Goal: Task Accomplishment & Management: Complete application form

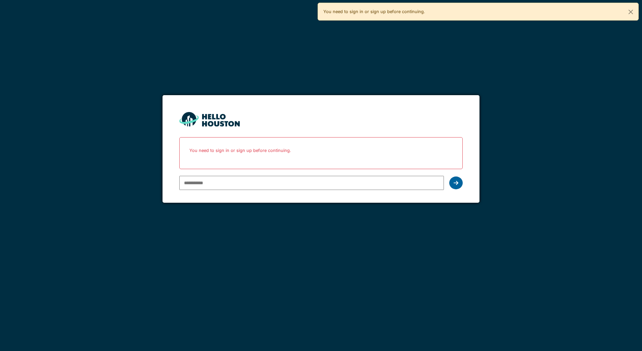
type input "**********"
click at [457, 181] on icon at bounding box center [456, 182] width 5 height 5
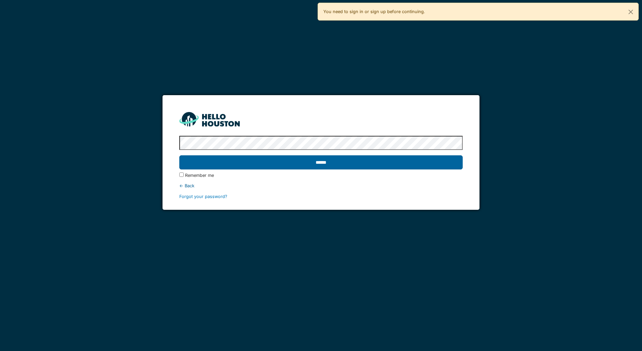
click at [317, 163] on input "******" at bounding box center [320, 162] width 283 height 14
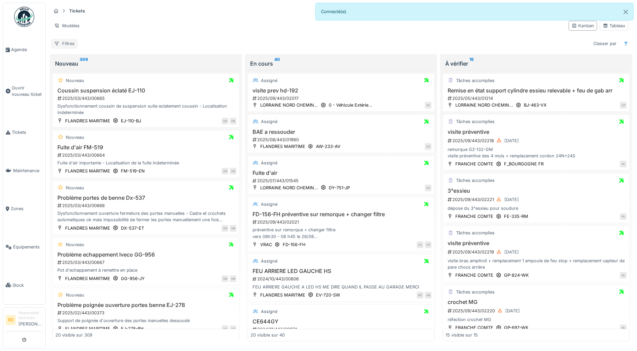
click at [69, 42] on div "Filtres" at bounding box center [64, 44] width 27 height 10
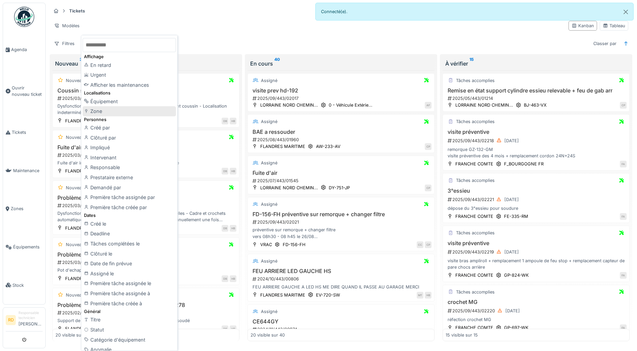
click at [102, 110] on div "Zone" at bounding box center [129, 111] width 93 height 10
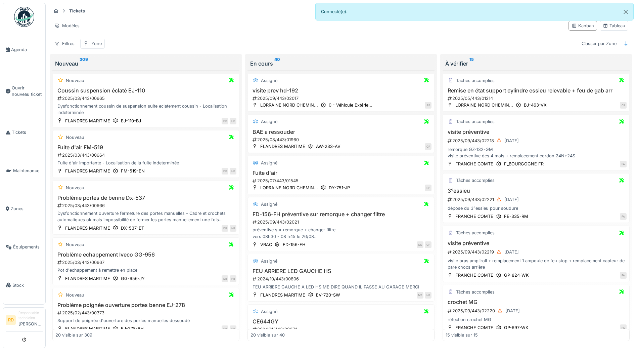
click at [91, 44] on div "Zone" at bounding box center [92, 44] width 25 height 10
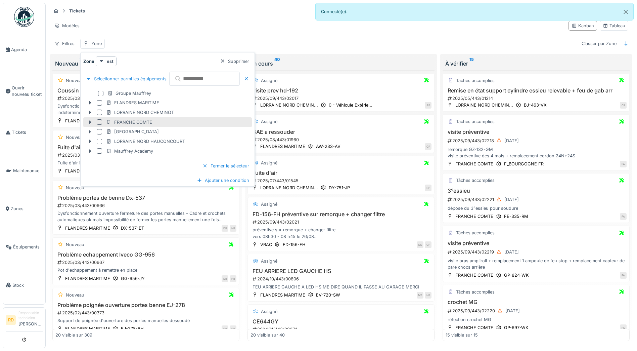
click at [100, 122] on div at bounding box center [99, 121] width 5 height 5
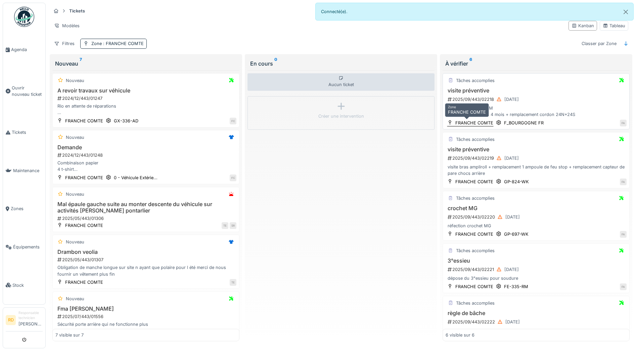
click at [485, 120] on div "FRANCHE COMTE" at bounding box center [474, 123] width 38 height 6
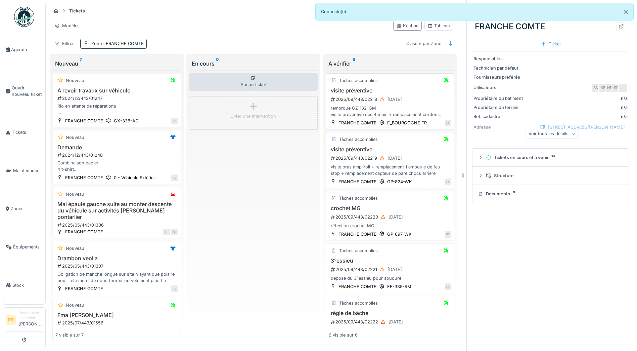
click at [374, 107] on div "remorque GZ-132-GM visite préventive des 4 mois + remplacement cordon 24N+24S" at bounding box center [390, 111] width 123 height 13
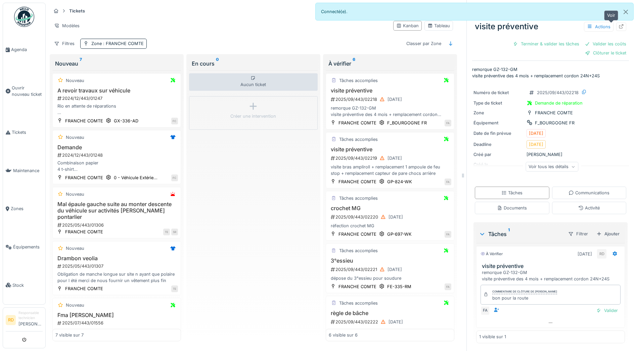
click at [619, 27] on icon at bounding box center [621, 26] width 5 height 4
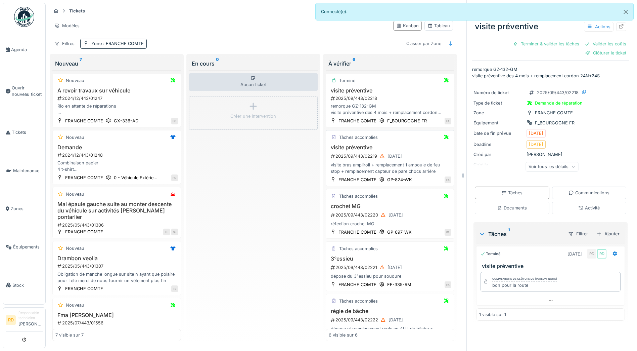
click at [373, 165] on div "visite bras ampliroll + remplacement 1 ampoule de feu stop + remplacement capte…" at bounding box center [390, 168] width 123 height 13
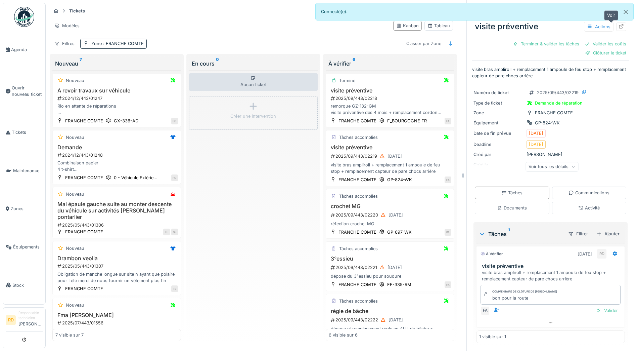
click at [619, 24] on div at bounding box center [621, 27] width 5 height 6
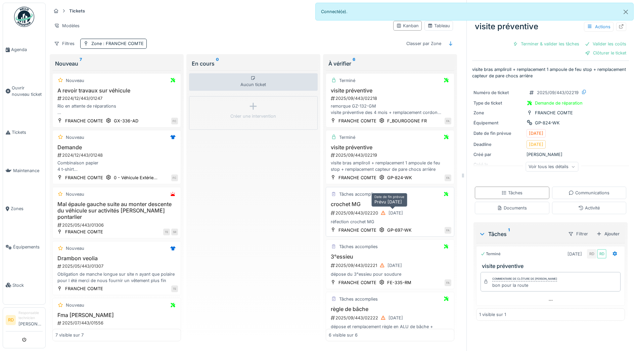
click at [378, 209] on div "[DATE]" at bounding box center [391, 213] width 27 height 8
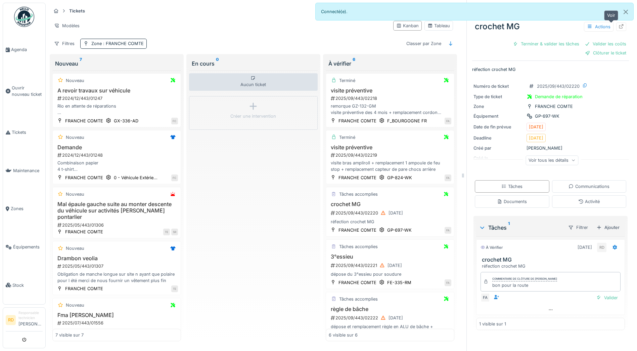
click at [619, 27] on icon at bounding box center [621, 26] width 4 height 4
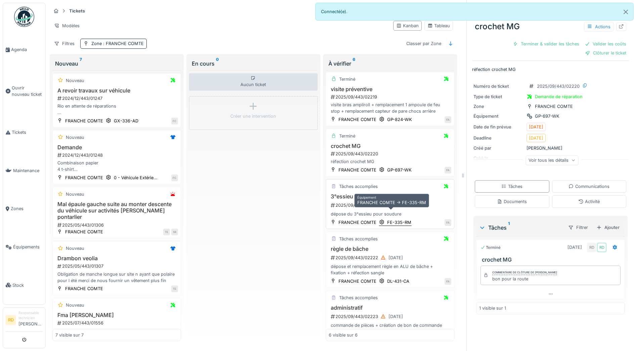
scroll to position [67, 0]
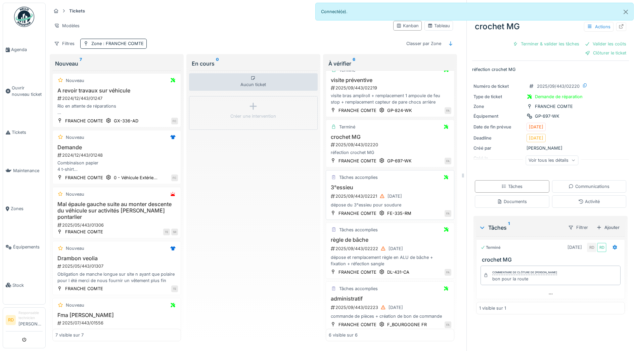
click at [358, 200] on div "2025/09/443/02221 30/09/2025" at bounding box center [390, 196] width 121 height 8
click at [619, 25] on icon at bounding box center [621, 26] width 5 height 4
click at [380, 252] on div "dépose et remplacement règle en ALU de bâche + fixation + réfection sangle" at bounding box center [390, 258] width 123 height 13
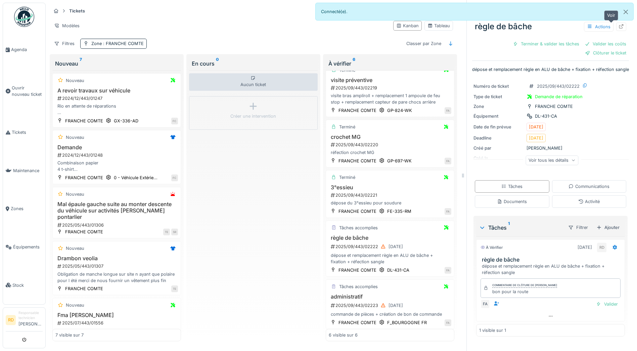
click at [619, 25] on icon at bounding box center [621, 26] width 4 height 4
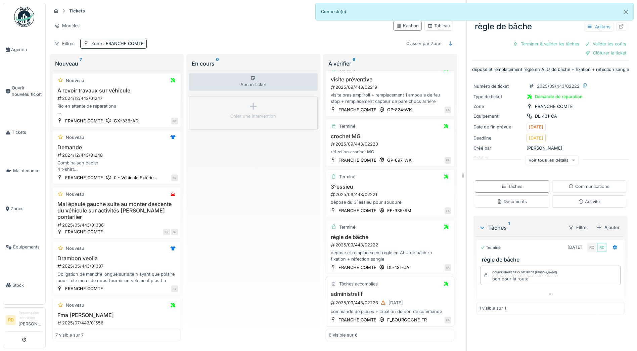
scroll to position [5, 0]
click at [362, 302] on div "administratif 2025/09/443/02223 30/09/2025 commande de pièces + création de bon…" at bounding box center [390, 302] width 123 height 24
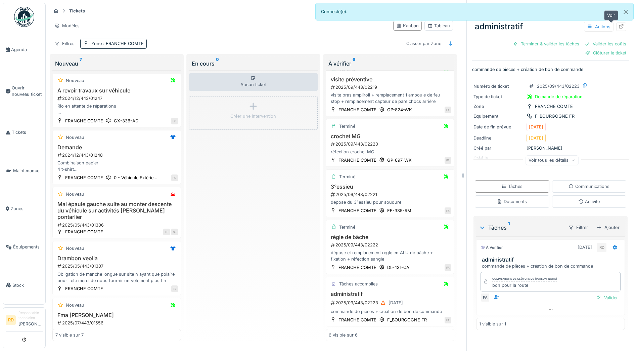
click at [619, 24] on icon at bounding box center [621, 26] width 4 height 4
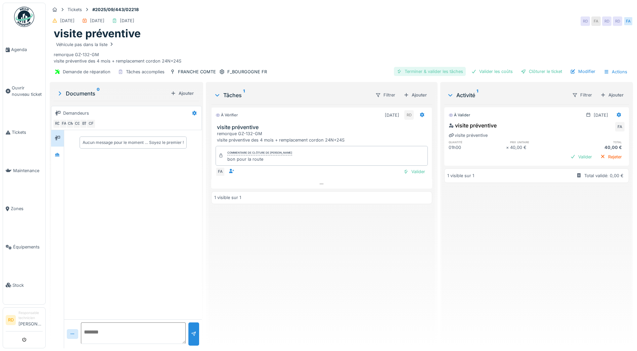
click at [414, 72] on div "Terminer & valider les tâches" at bounding box center [430, 71] width 72 height 9
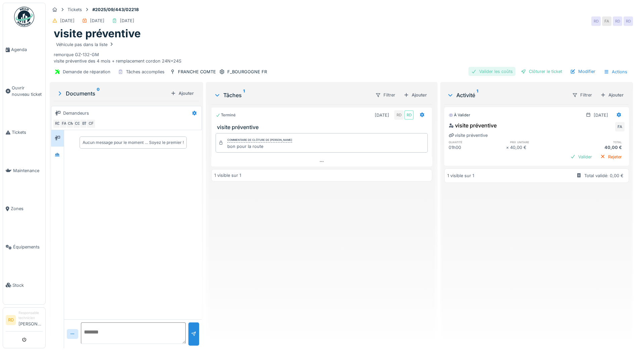
click at [487, 71] on div "Valider les coûts" at bounding box center [491, 71] width 47 height 9
click at [537, 71] on div "Clôturer le ticket" at bounding box center [541, 71] width 47 height 9
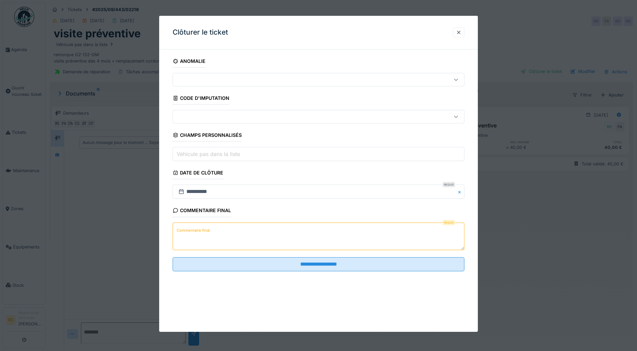
click at [208, 227] on label "Commentaire final" at bounding box center [193, 230] width 36 height 8
click at [208, 227] on textarea "Commentaire final" at bounding box center [319, 236] width 292 height 28
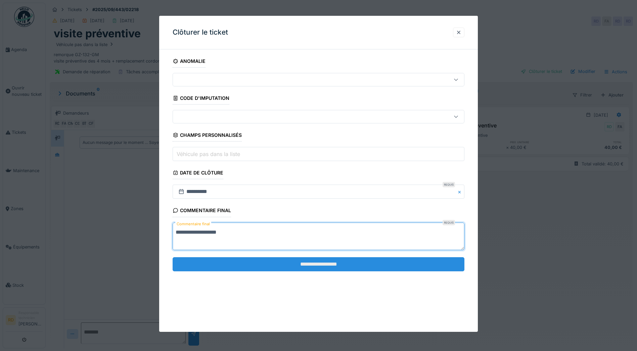
type textarea "**********"
click at [309, 264] on input "**********" at bounding box center [319, 264] width 292 height 14
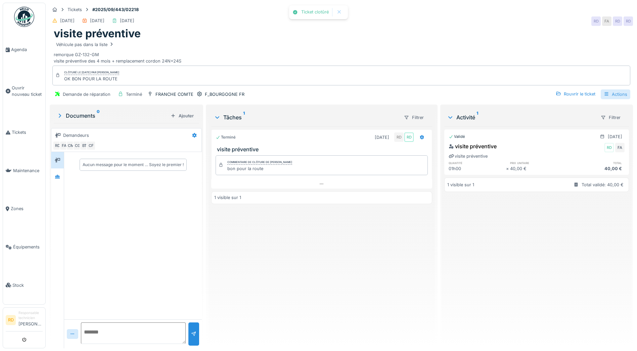
click at [608, 94] on div "Actions" at bounding box center [616, 94] width 30 height 10
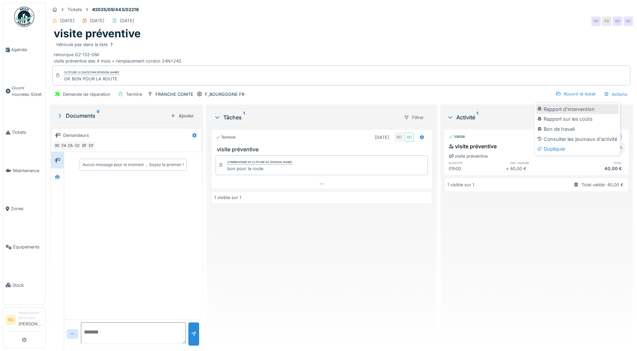
click at [576, 107] on div "Rapport d'intervention" at bounding box center [577, 109] width 83 height 10
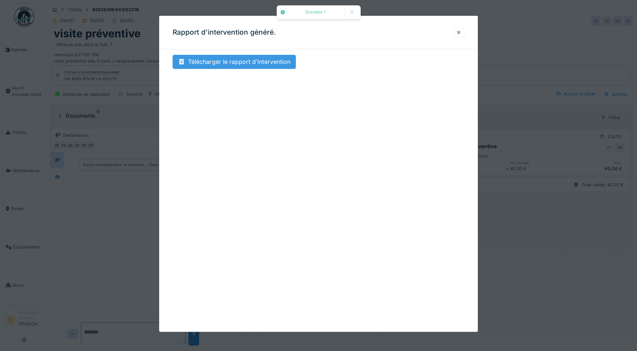
click at [230, 62] on div "Télécharger le rapport d'intervention" at bounding box center [234, 62] width 123 height 14
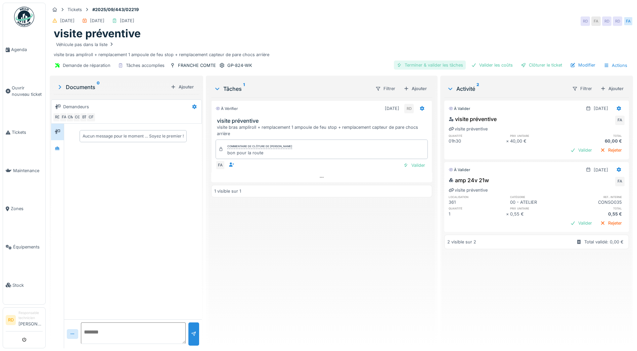
click at [419, 65] on div "Terminer & valider les tâches" at bounding box center [430, 64] width 72 height 9
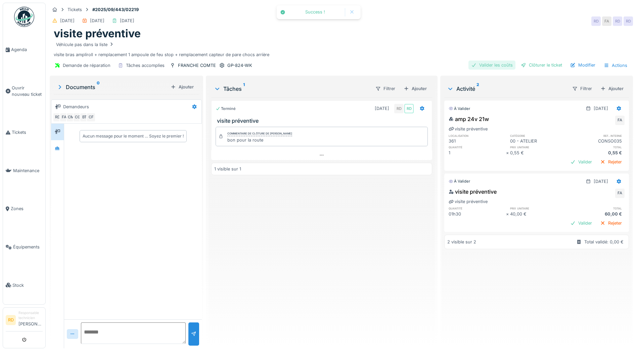
click at [484, 65] on div "Valider les coûts" at bounding box center [491, 64] width 47 height 9
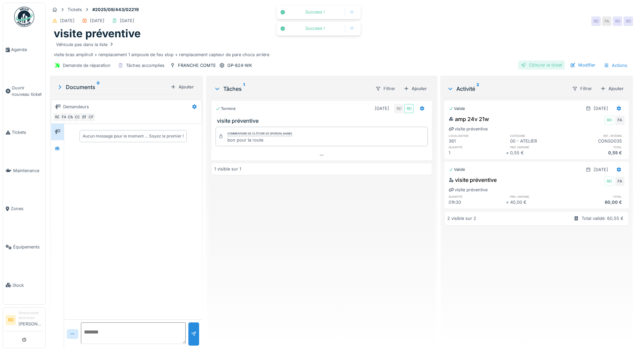
click at [535, 64] on div "Clôturer le ticket" at bounding box center [541, 64] width 47 height 9
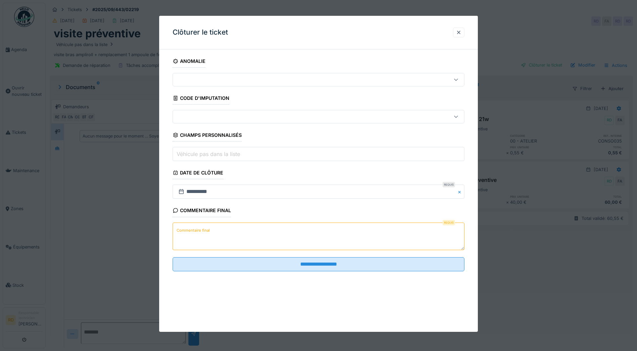
click at [228, 233] on textarea "Commentaire final" at bounding box center [319, 236] width 292 height 28
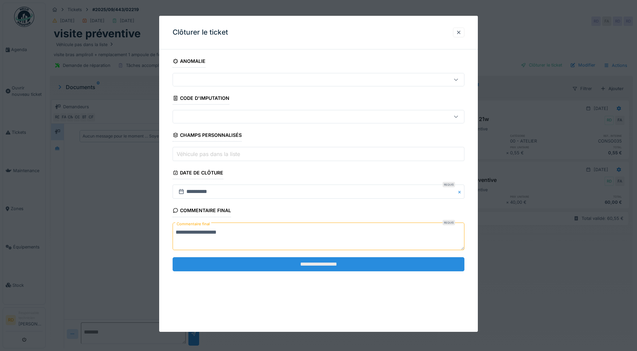
type textarea "**********"
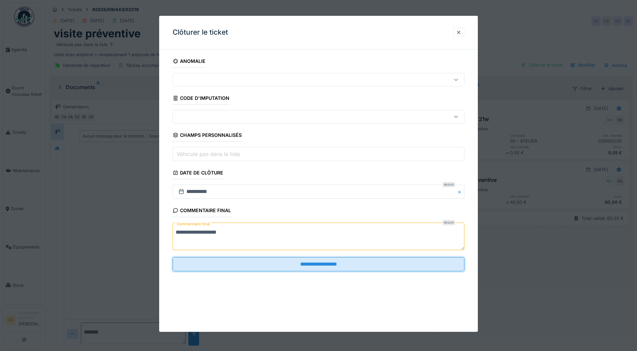
drag, startPoint x: 293, startPoint y: 262, endPoint x: 521, endPoint y: 229, distance: 229.7
click at [294, 262] on input "**********" at bounding box center [319, 264] width 292 height 14
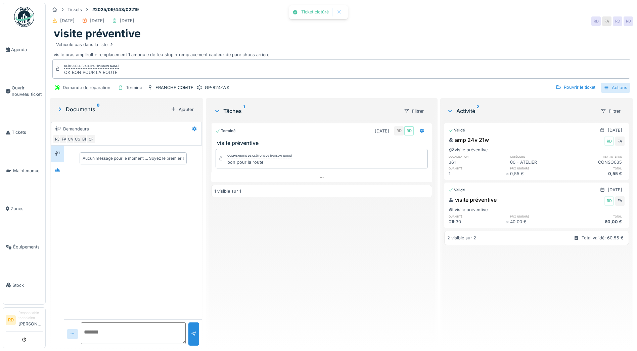
click at [615, 88] on div "Actions" at bounding box center [616, 88] width 30 height 10
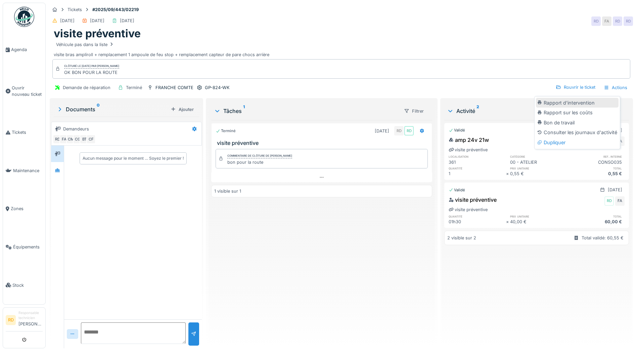
click at [601, 103] on div "Rapport d'intervention" at bounding box center [577, 103] width 83 height 10
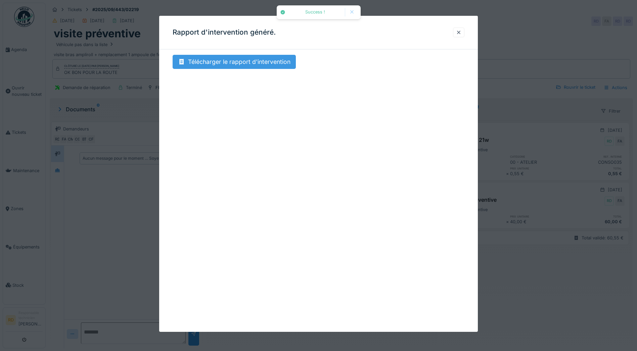
click at [230, 62] on div "Télécharger le rapport d'intervention" at bounding box center [234, 62] width 123 height 14
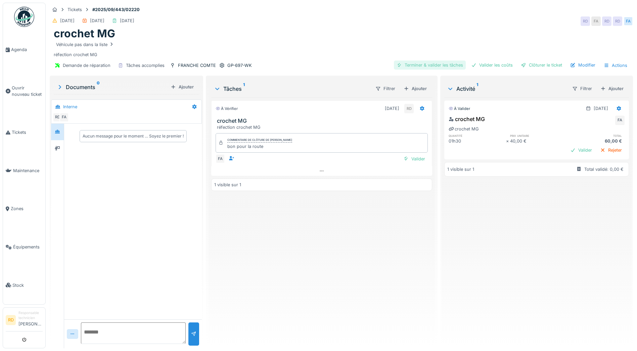
click at [424, 65] on div "Terminer & valider les tâches" at bounding box center [430, 64] width 72 height 9
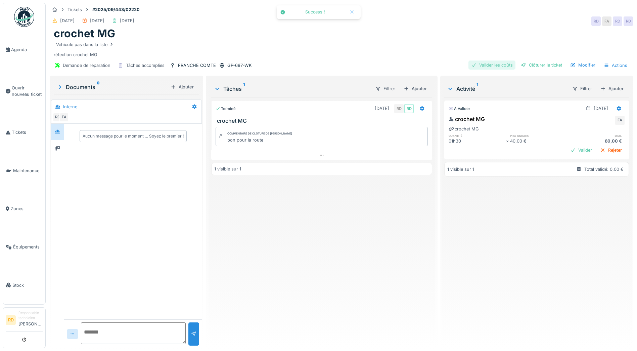
click at [484, 64] on div "Valider les coûts" at bounding box center [491, 64] width 47 height 9
click at [533, 63] on div "Clôturer le ticket" at bounding box center [541, 64] width 47 height 9
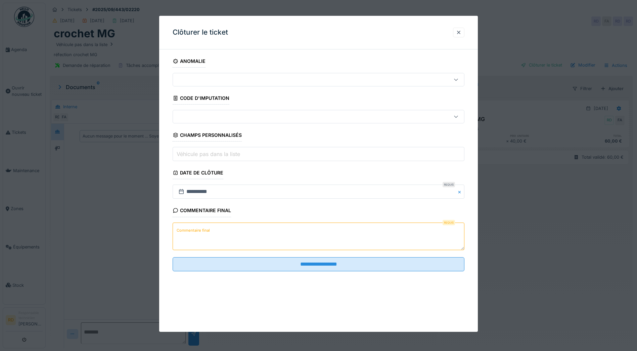
click at [205, 228] on label "Commentaire final" at bounding box center [193, 230] width 36 height 8
click at [205, 228] on textarea "Commentaire final" at bounding box center [319, 236] width 292 height 28
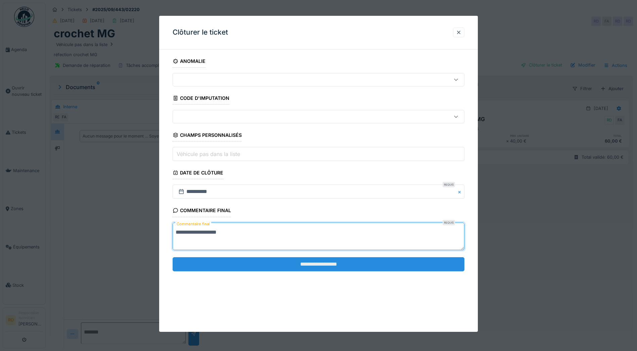
type textarea "**********"
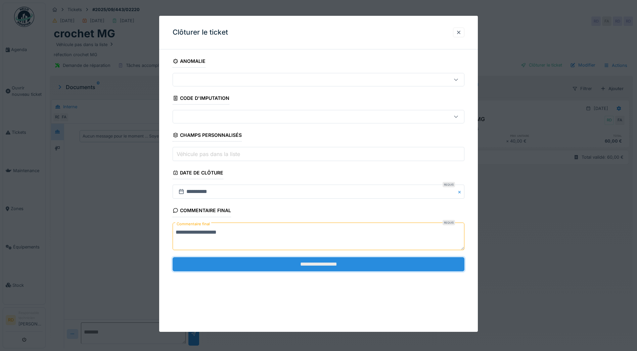
click at [310, 266] on input "**********" at bounding box center [319, 264] width 292 height 14
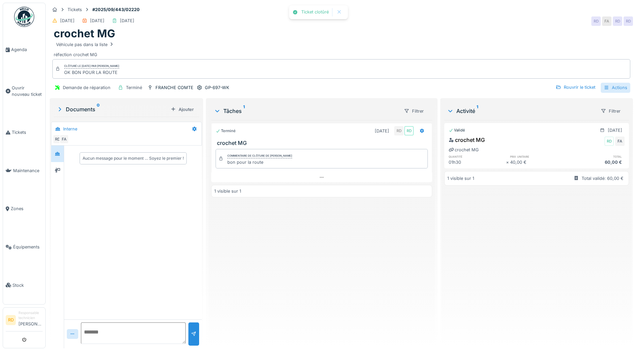
click at [605, 87] on div "Actions" at bounding box center [616, 88] width 30 height 10
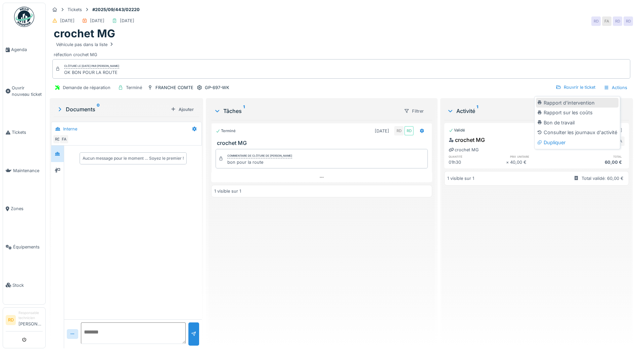
click at [587, 101] on div "Rapport d'intervention" at bounding box center [577, 103] width 83 height 10
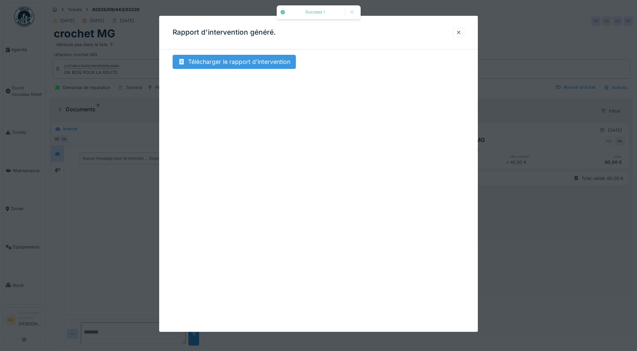
click at [269, 59] on div "Télécharger le rapport d'intervention" at bounding box center [234, 62] width 123 height 14
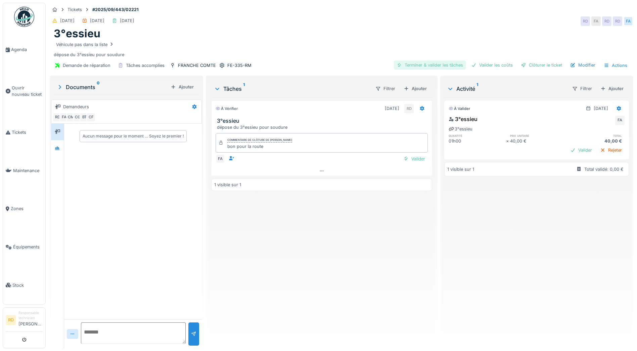
click at [431, 64] on div "Terminer & valider les tâches" at bounding box center [430, 64] width 72 height 9
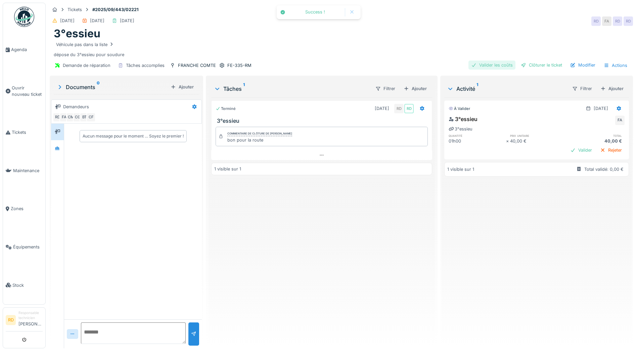
click at [482, 64] on div "Valider les coûts" at bounding box center [491, 64] width 47 height 9
click at [537, 64] on div "Clôturer le ticket" at bounding box center [541, 64] width 47 height 9
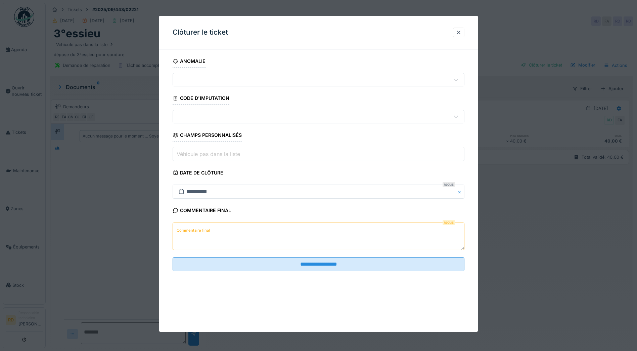
click at [215, 227] on textarea "Commentaire final" at bounding box center [319, 236] width 292 height 28
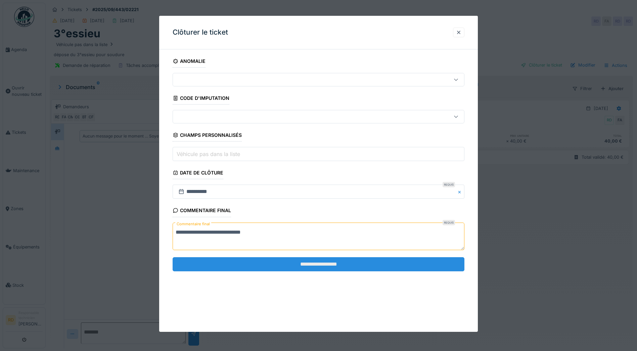
type textarea "**********"
click at [315, 266] on input "**********" at bounding box center [319, 264] width 292 height 14
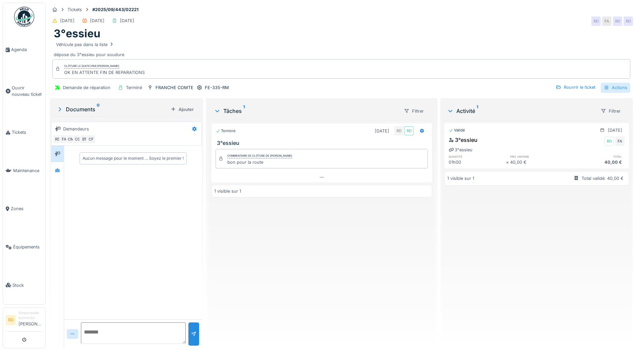
click at [607, 88] on div "Actions" at bounding box center [616, 88] width 30 height 10
click at [577, 105] on div "Rapport d'intervention" at bounding box center [577, 103] width 83 height 10
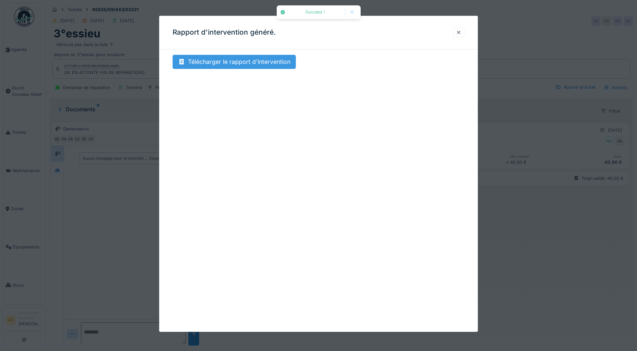
click at [233, 63] on div "Télécharger le rapport d'intervention" at bounding box center [234, 62] width 123 height 14
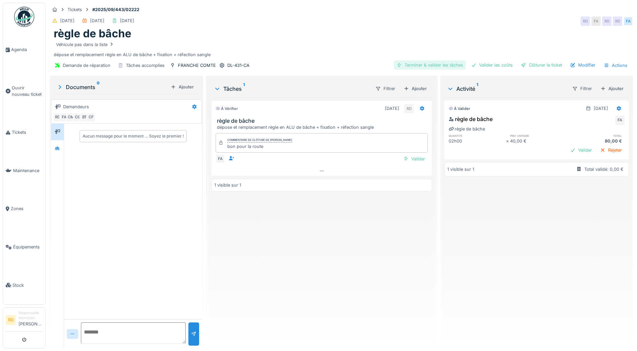
click at [410, 64] on div "Terminer & valider les tâches" at bounding box center [430, 64] width 72 height 9
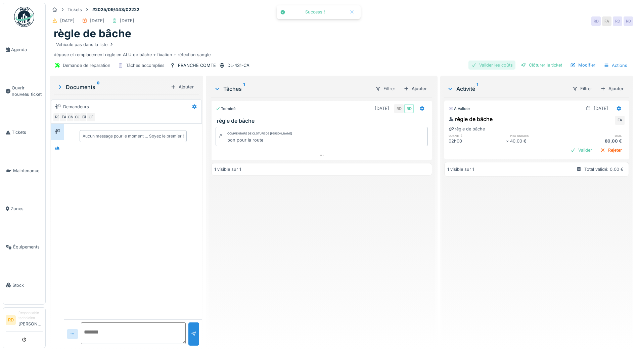
click at [487, 64] on div "Valider les coûts" at bounding box center [491, 64] width 47 height 9
click at [534, 64] on div "Clôturer le ticket" at bounding box center [541, 64] width 47 height 9
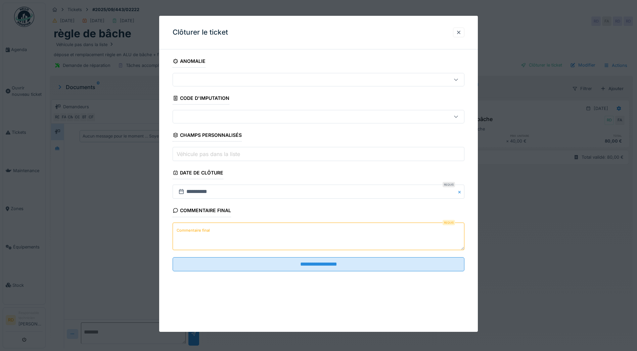
click at [205, 230] on label "Commentaire final" at bounding box center [193, 230] width 36 height 8
click at [205, 230] on textarea "Commentaire final" at bounding box center [319, 236] width 292 height 28
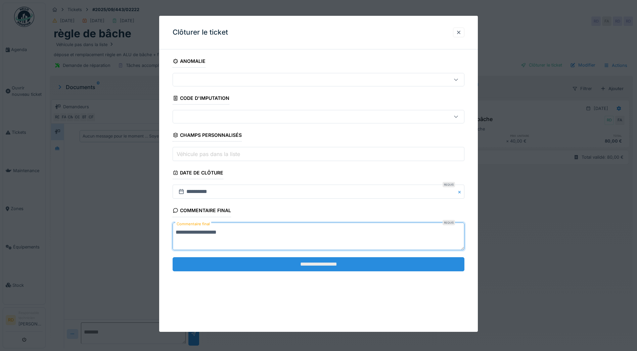
type textarea "**********"
click at [316, 266] on input "**********" at bounding box center [319, 264] width 292 height 14
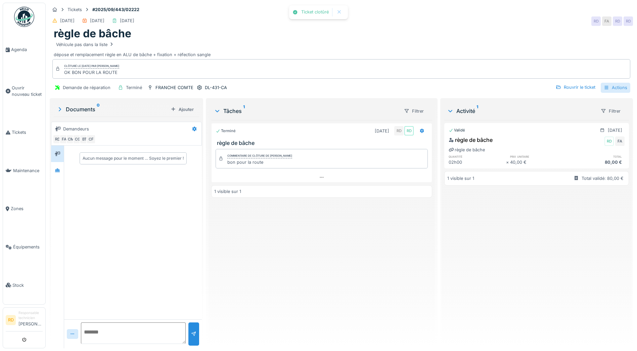
click at [607, 88] on div "Actions" at bounding box center [616, 88] width 30 height 10
click at [588, 101] on div "Rapport d'intervention" at bounding box center [577, 103] width 83 height 10
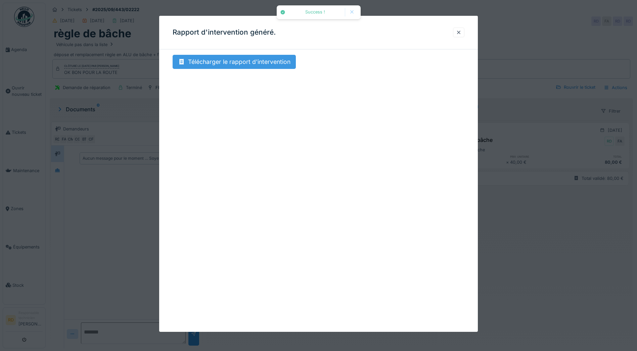
click at [239, 63] on div "Télécharger le rapport d'intervention" at bounding box center [234, 62] width 123 height 14
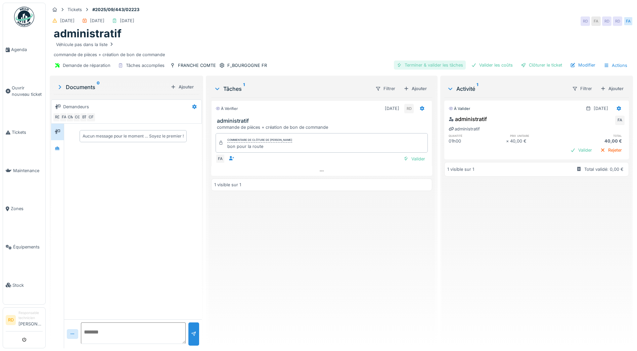
click at [431, 63] on div "Terminer & valider les tâches" at bounding box center [430, 64] width 72 height 9
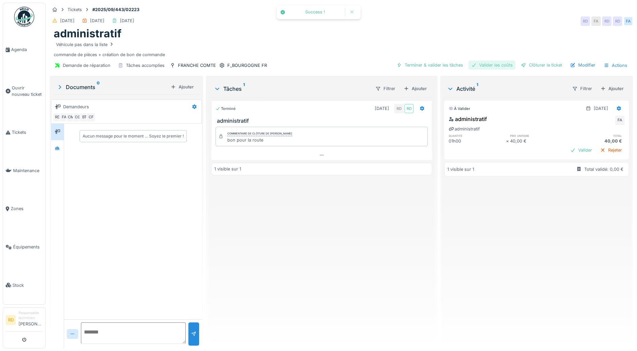
click at [485, 64] on div "Valider les coûts" at bounding box center [491, 64] width 47 height 9
click at [533, 65] on div "Clôturer le ticket" at bounding box center [541, 64] width 47 height 9
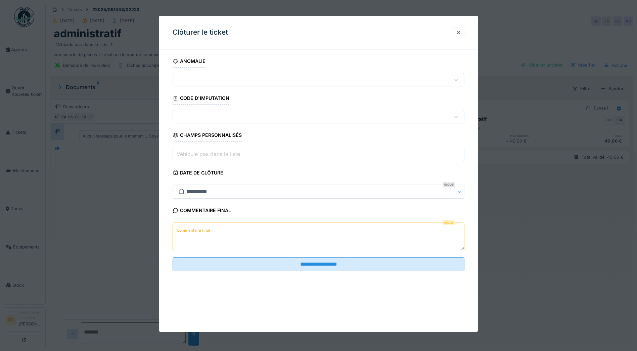
click at [199, 230] on label "Commentaire final" at bounding box center [193, 230] width 36 height 8
click at [199, 230] on textarea "Commentaire final" at bounding box center [319, 236] width 292 height 28
